Goal: Information Seeking & Learning: Find specific fact

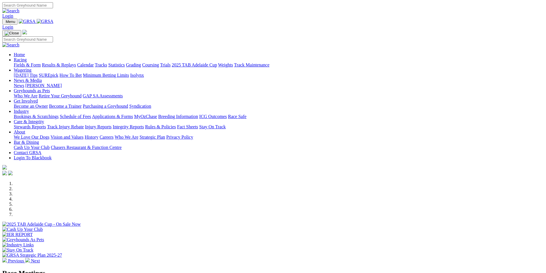
click at [76, 63] on link "Results & Replays" at bounding box center [59, 65] width 34 height 5
